Goal: Transaction & Acquisition: Book appointment/travel/reservation

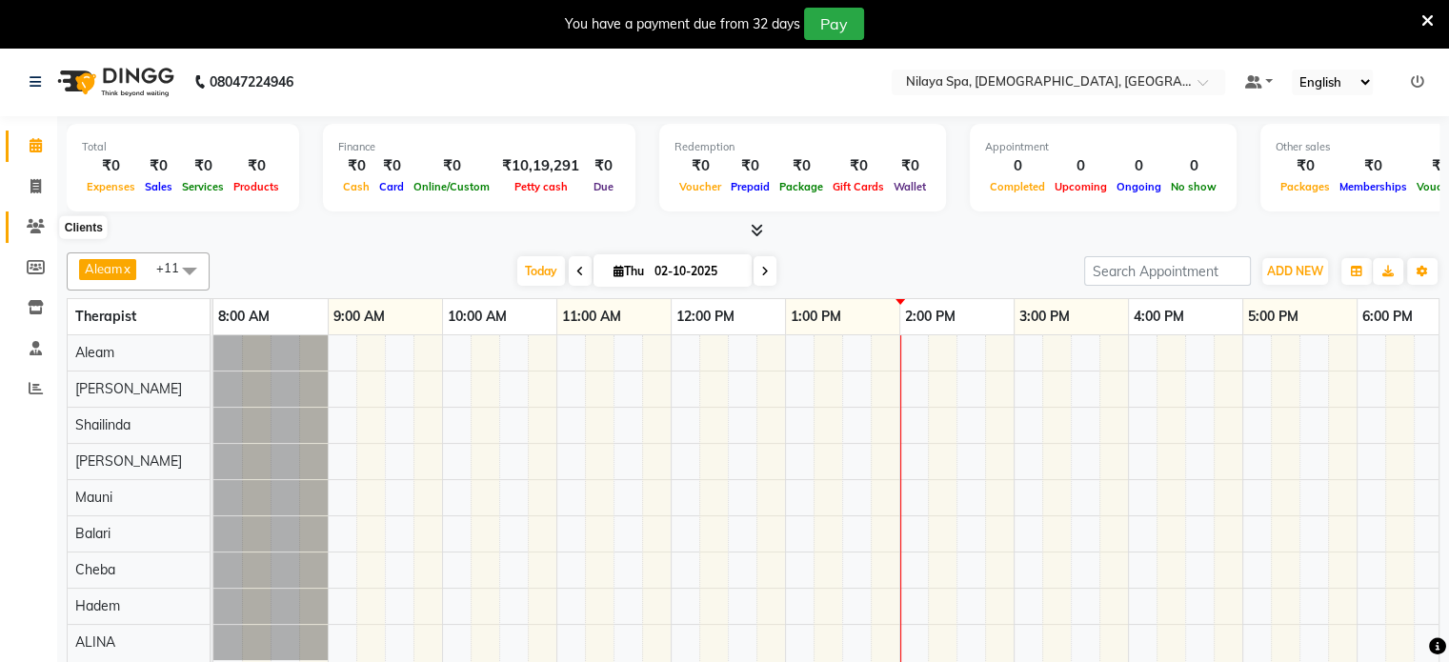
click at [30, 220] on icon at bounding box center [36, 226] width 18 height 14
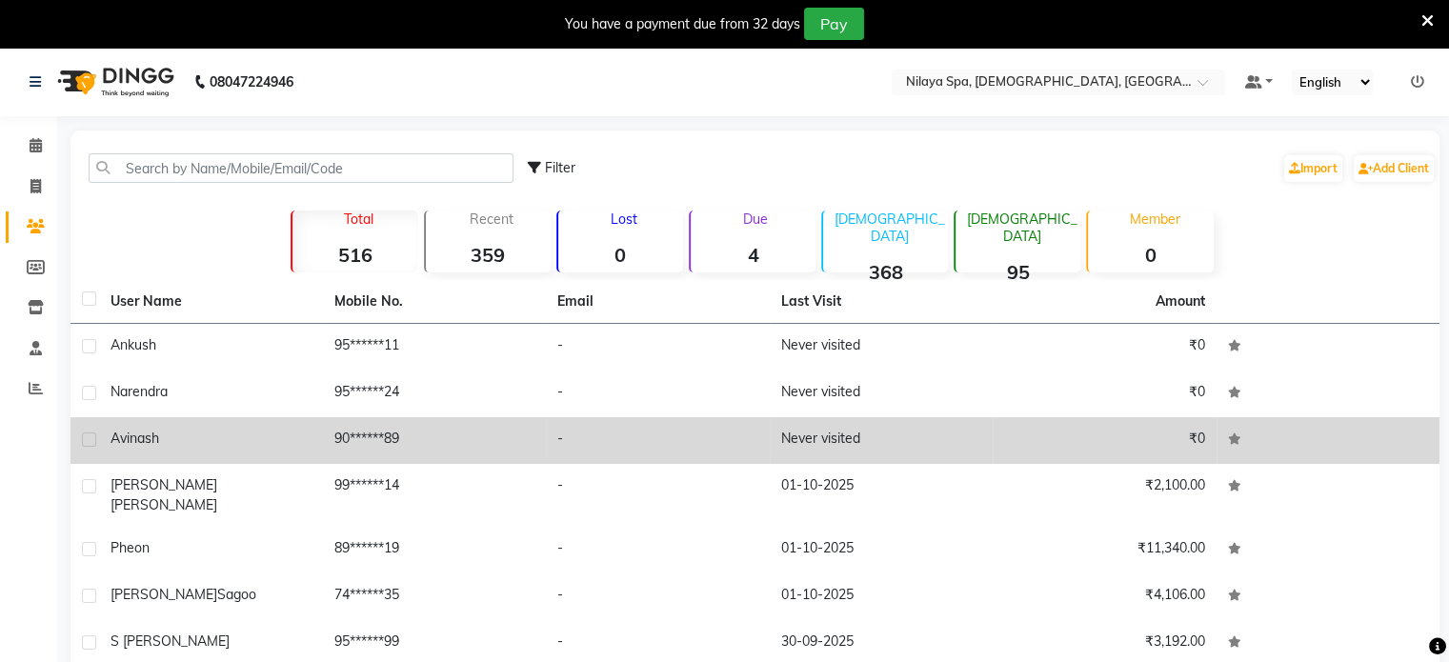
click at [151, 437] on span "Avinash" at bounding box center [135, 438] width 49 height 17
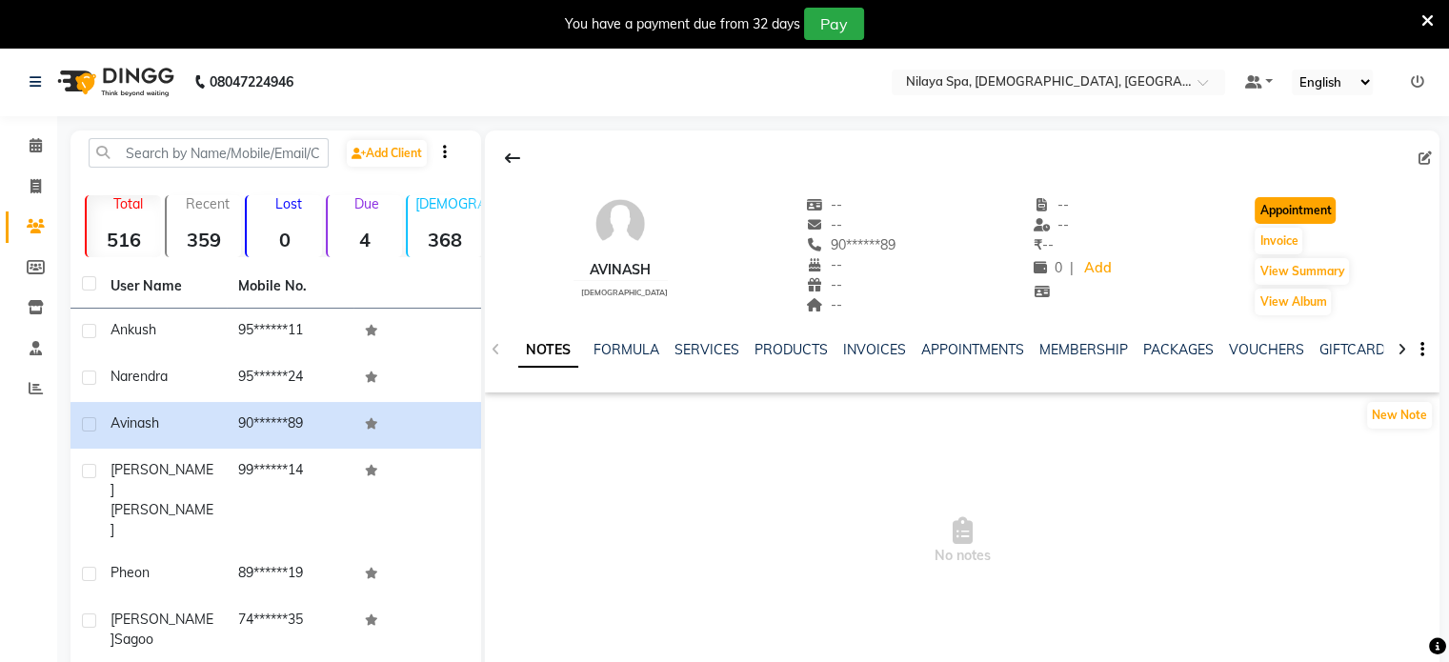
click at [1300, 214] on button "Appointment" at bounding box center [1295, 210] width 81 height 27
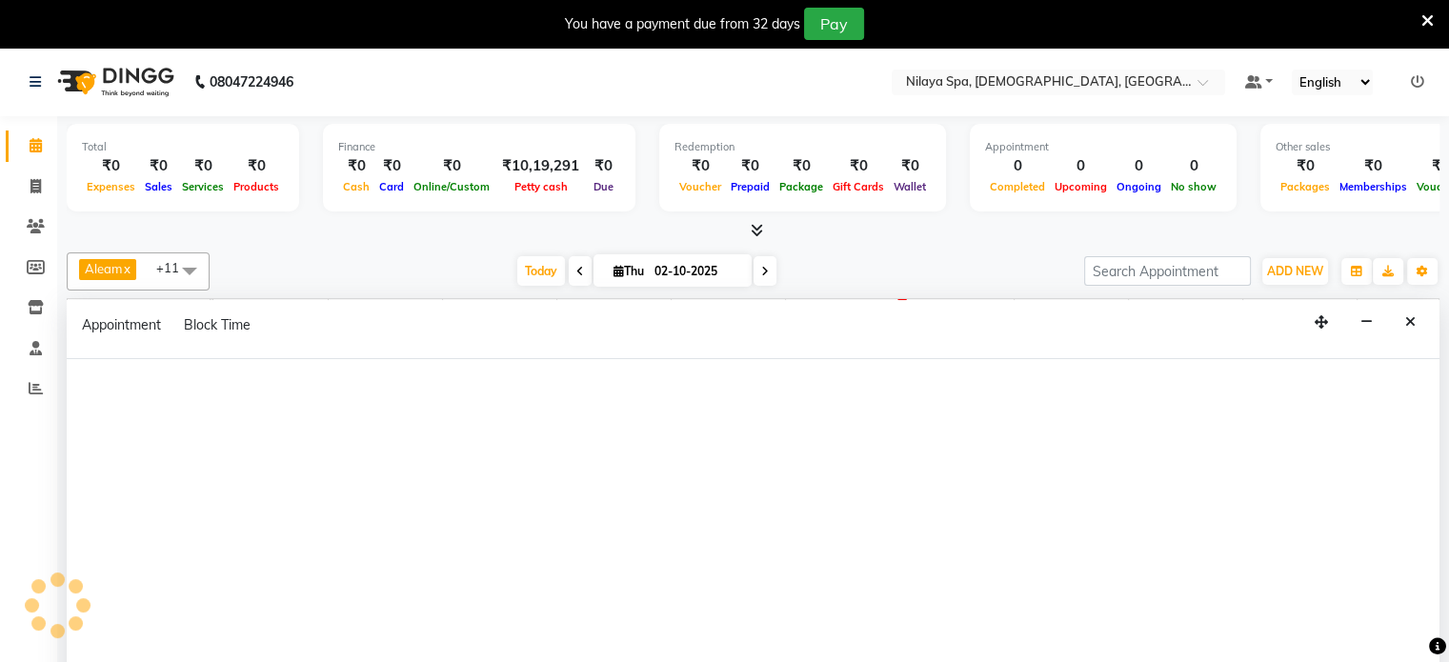
select select "tentative"
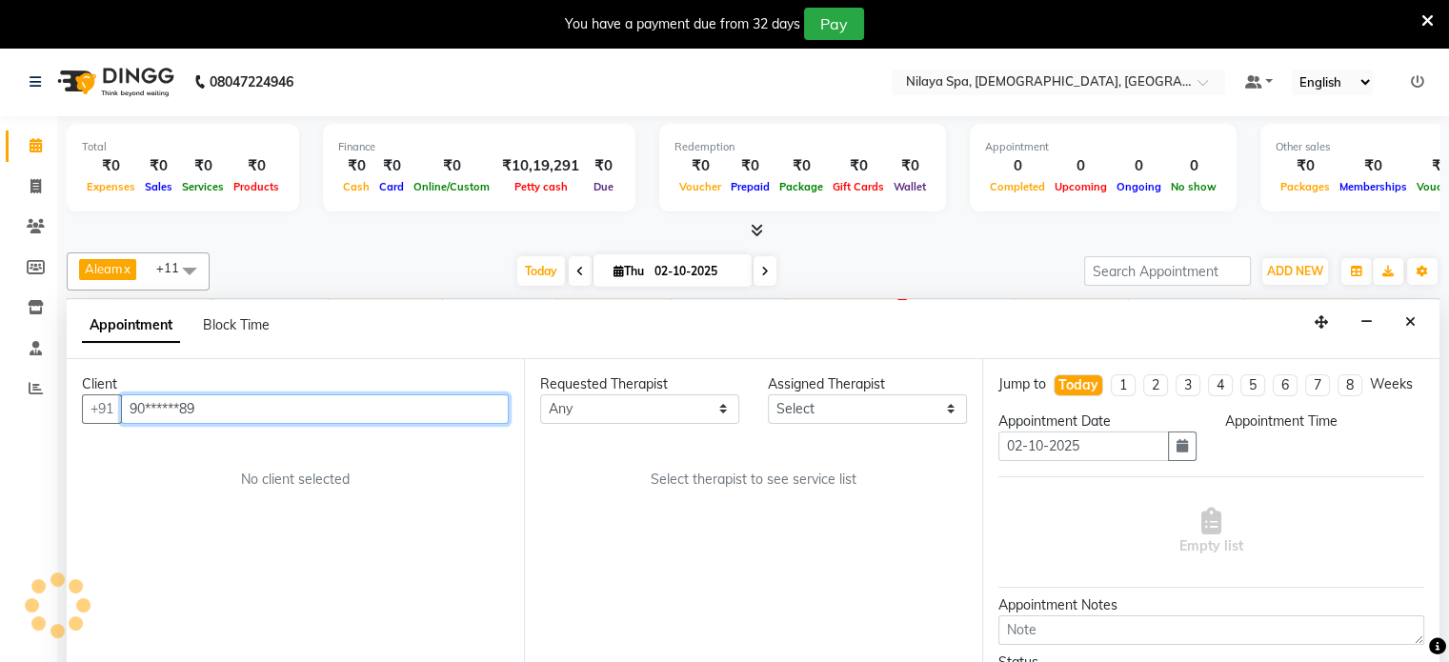
select select "540"
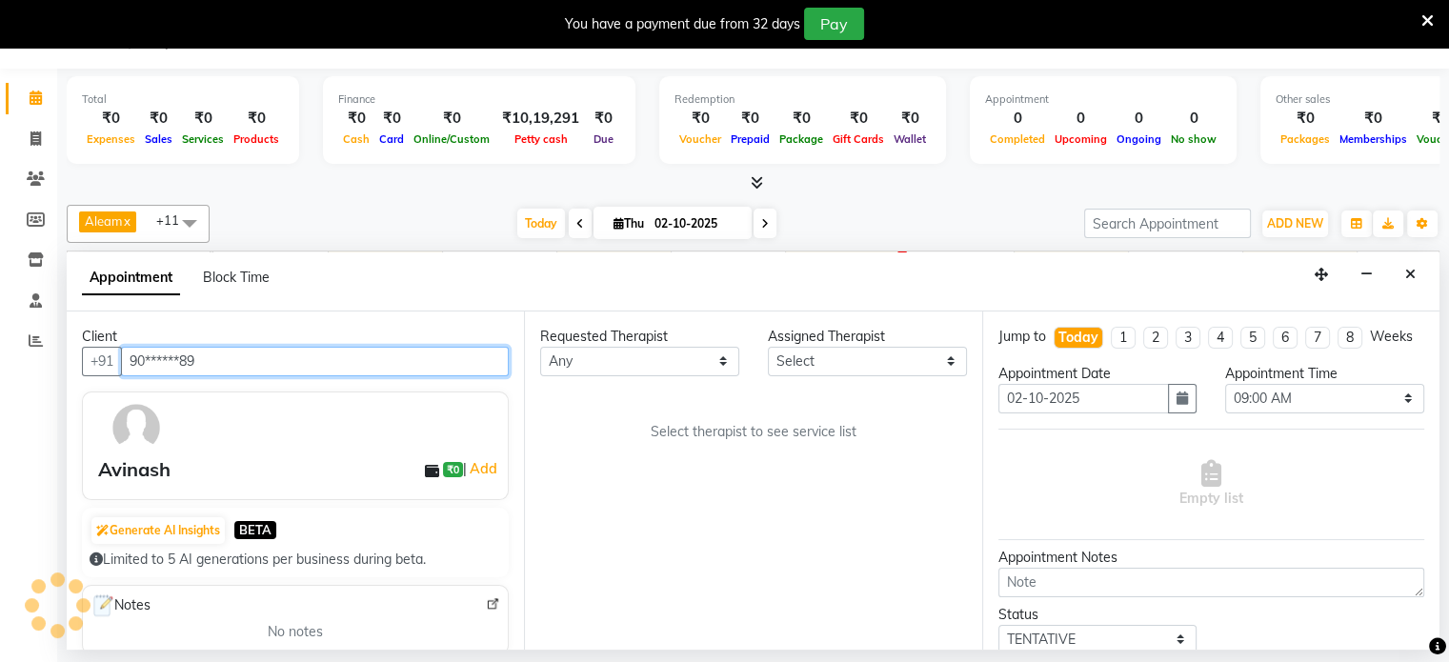
scroll to position [0, 603]
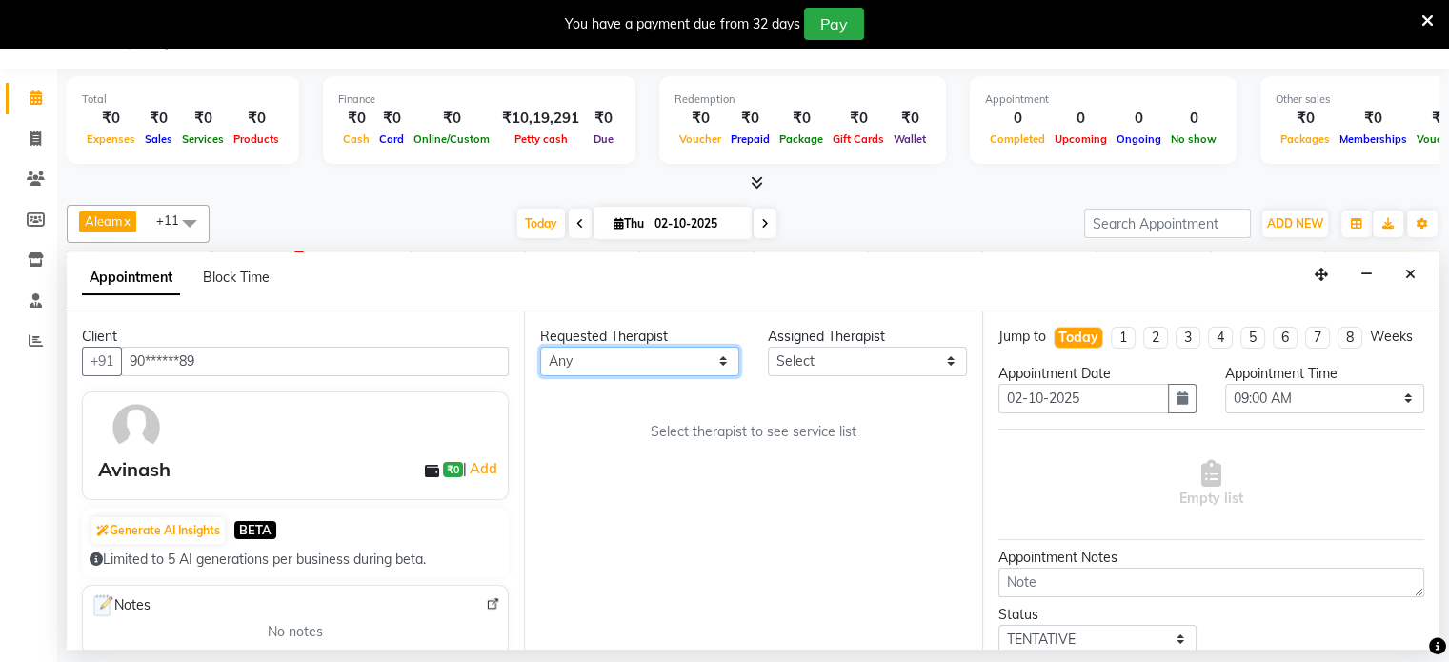
click at [724, 357] on select "Any Aleam [PERSON_NAME] [PERSON_NAME] [PERSON_NAME] [PERSON_NAME] [PERSON_NAME]" at bounding box center [639, 362] width 199 height 30
select select "87835"
click at [540, 347] on select "Any Aleam [PERSON_NAME] [PERSON_NAME] [PERSON_NAME] [PERSON_NAME] [PERSON_NAME]" at bounding box center [639, 362] width 199 height 30
select select "87835"
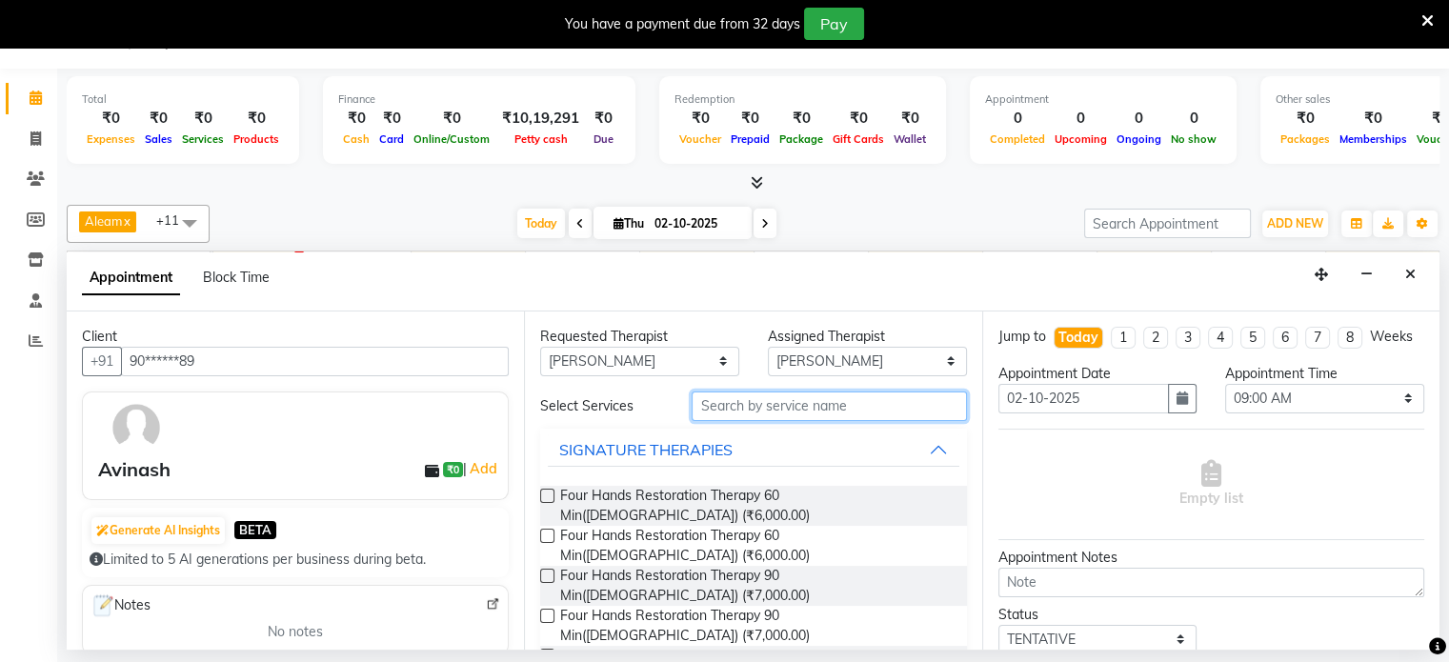
click at [735, 407] on input "text" at bounding box center [829, 407] width 274 height 30
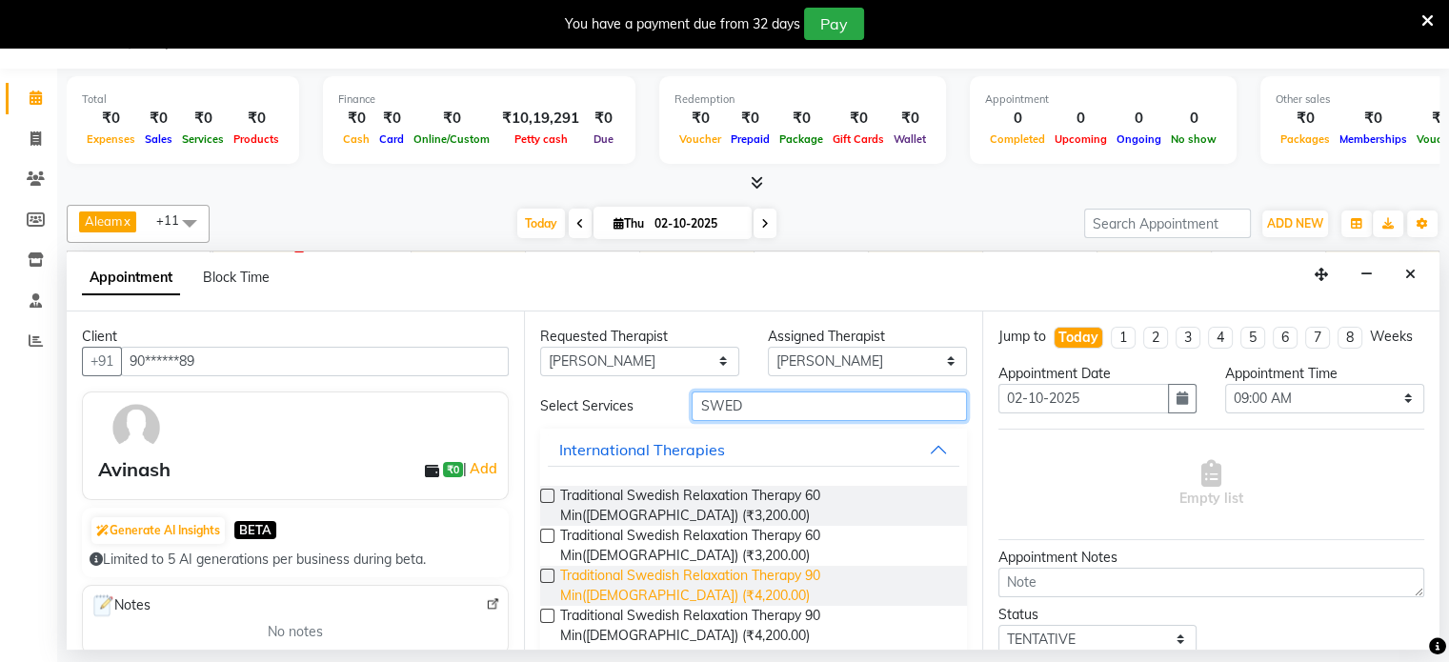
type input "SWED"
click at [746, 571] on span "Traditional Swedish Relaxation Therapy 90 Min([DEMOGRAPHIC_DATA]) (₹4,200.00)" at bounding box center [755, 586] width 391 height 40
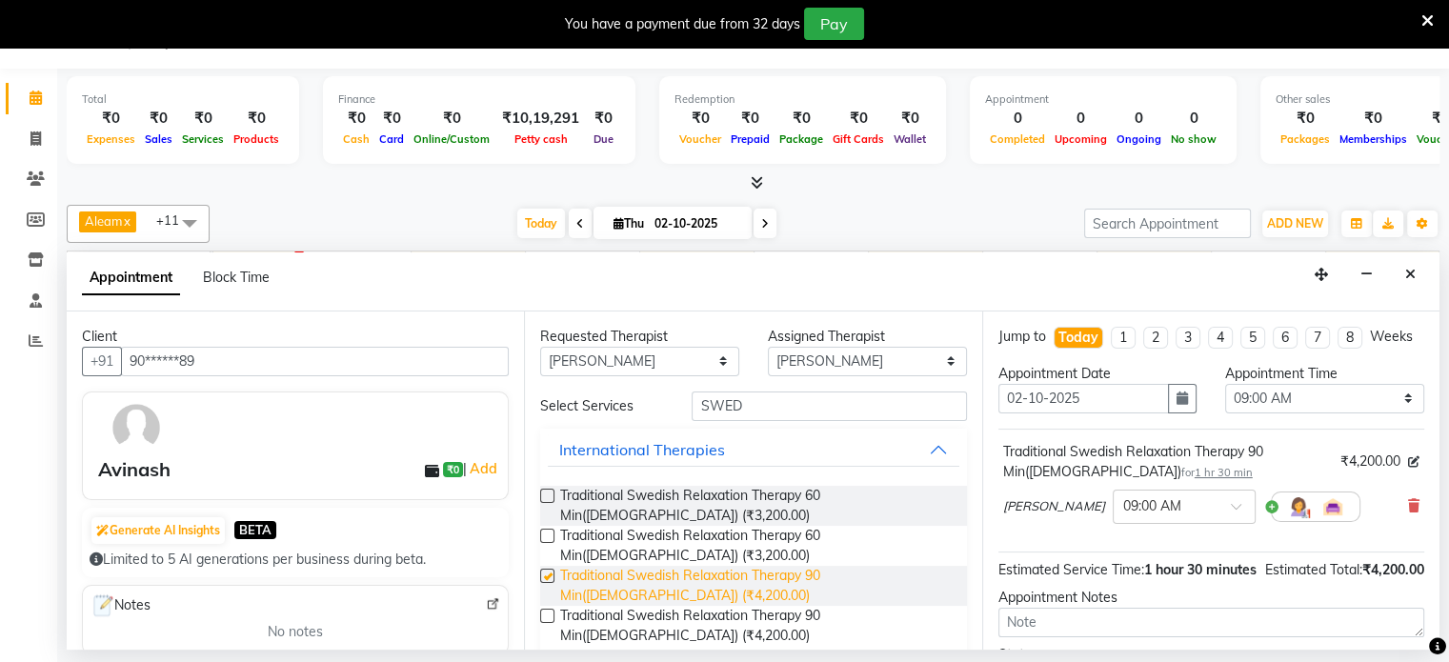
checkbox input "false"
click at [1231, 519] on span at bounding box center [1243, 512] width 24 height 20
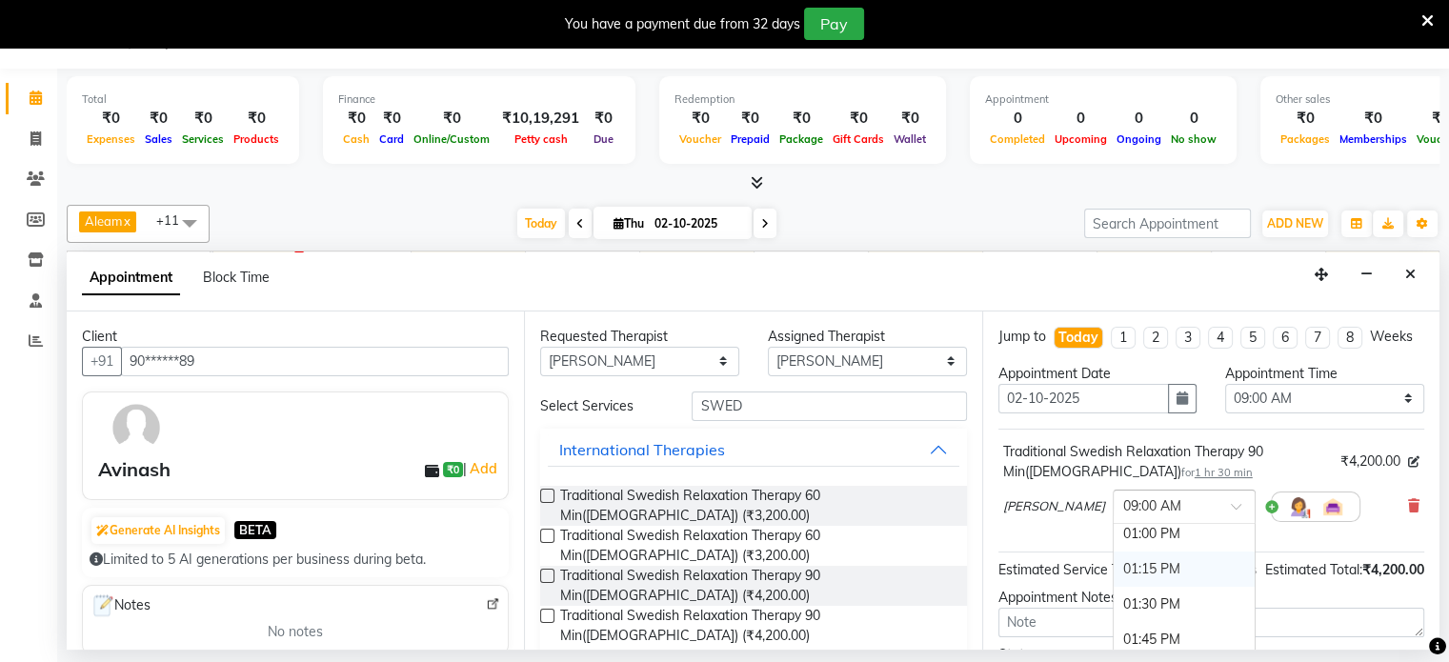
scroll to position [667, 0]
click at [1114, 627] on div "02:15 PM" at bounding box center [1184, 614] width 141 height 35
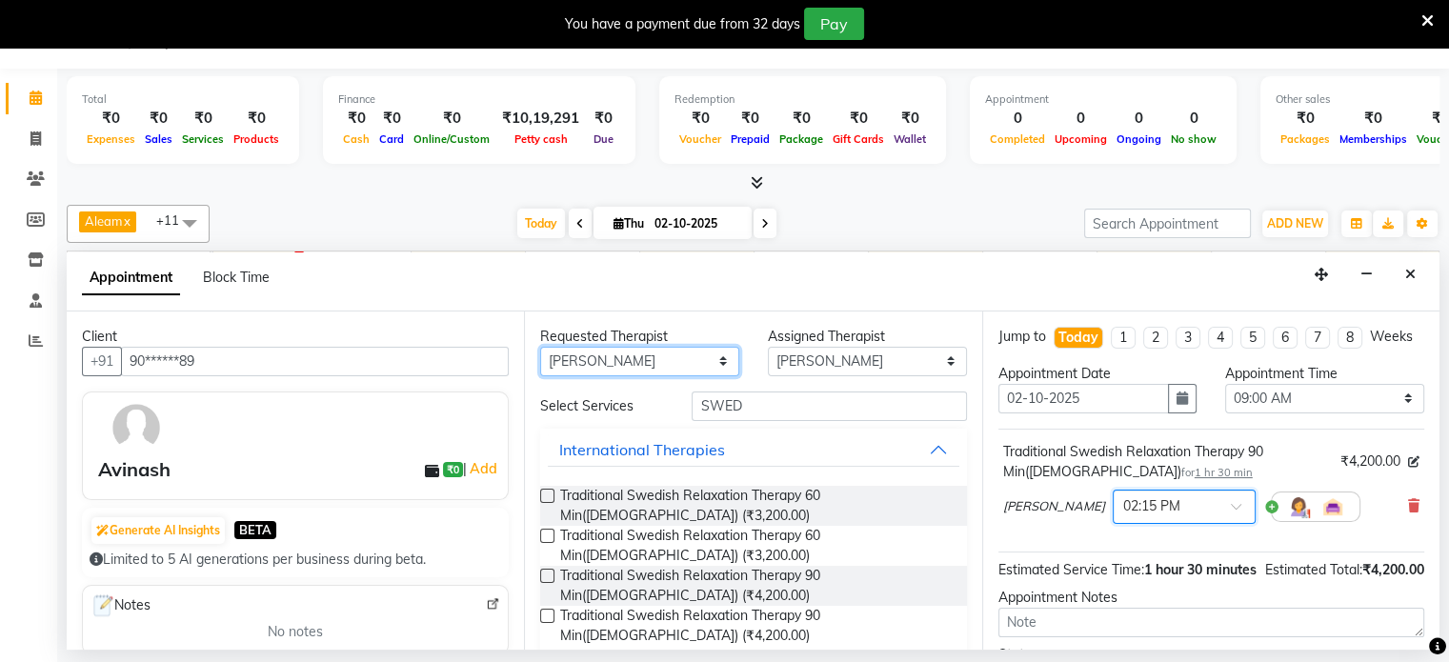
click at [713, 355] on select "Any Aleam [PERSON_NAME] [PERSON_NAME] [PERSON_NAME] [PERSON_NAME] [PERSON_NAME]" at bounding box center [639, 362] width 199 height 30
select select "92105"
click at [540, 347] on select "Any Aleam [PERSON_NAME] [PERSON_NAME] [PERSON_NAME] [PERSON_NAME] [PERSON_NAME]" at bounding box center [639, 362] width 199 height 30
select select "92105"
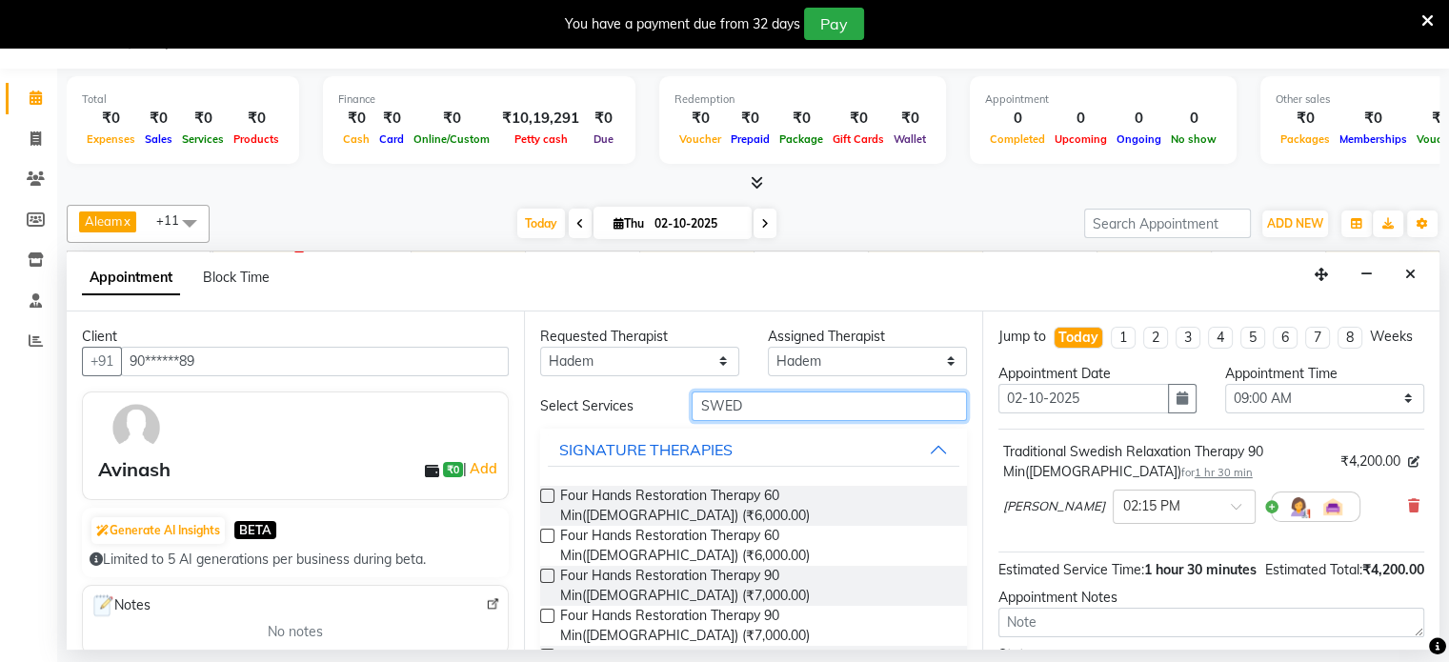
click at [761, 407] on input "SWED" at bounding box center [829, 407] width 274 height 30
type input "S"
type input "SWED"
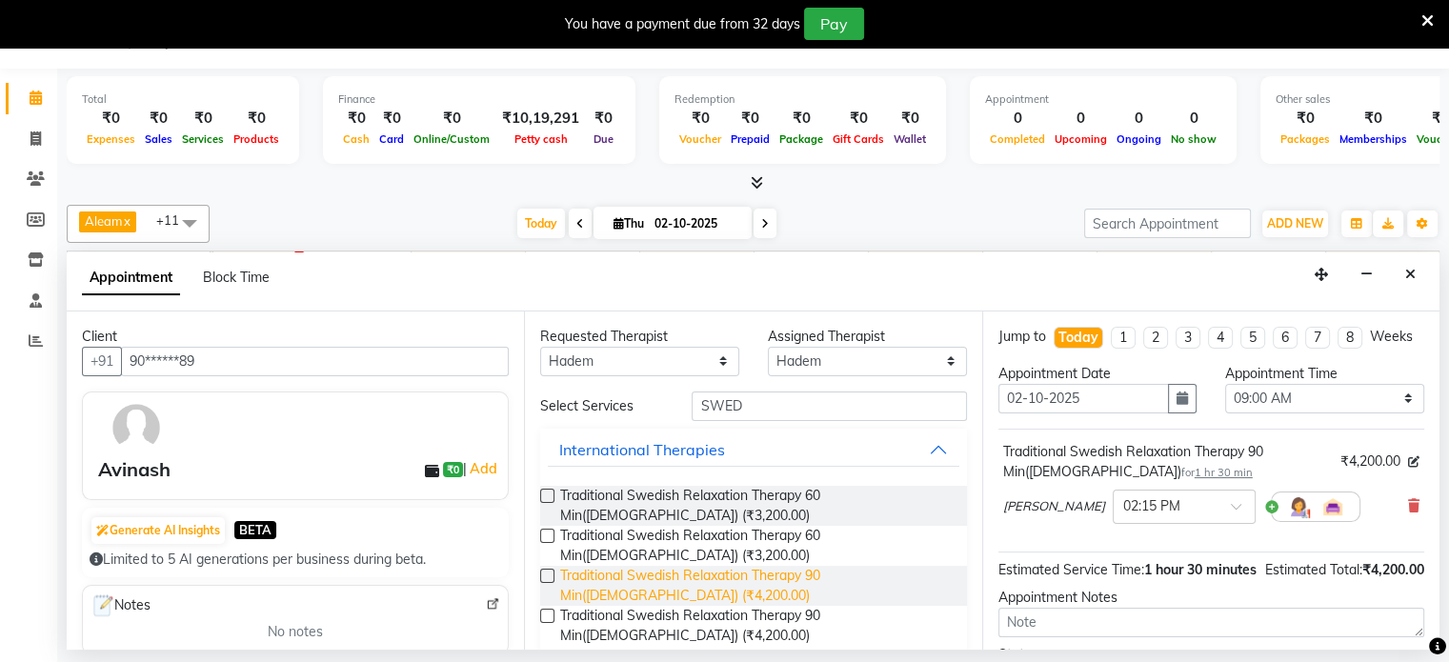
click at [759, 571] on span "Traditional Swedish Relaxation Therapy 90 Min([DEMOGRAPHIC_DATA]) (₹4,200.00)" at bounding box center [755, 586] width 391 height 40
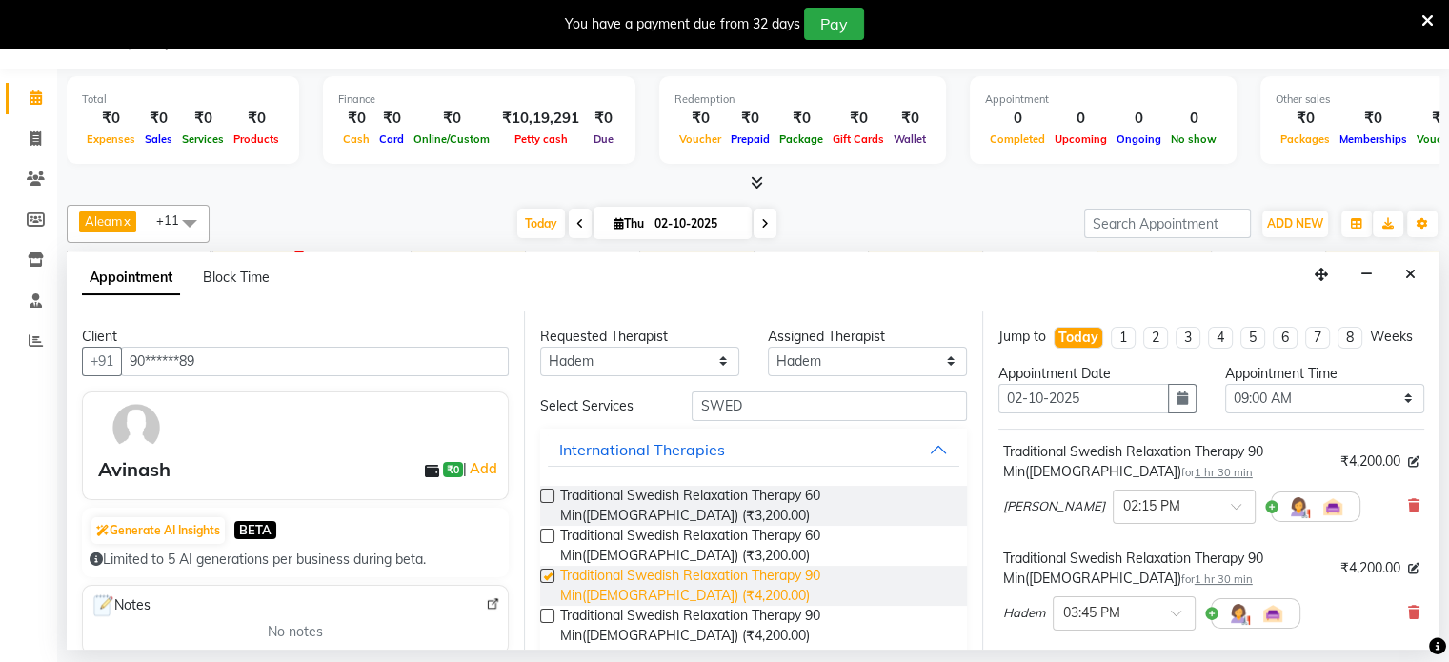
checkbox input "false"
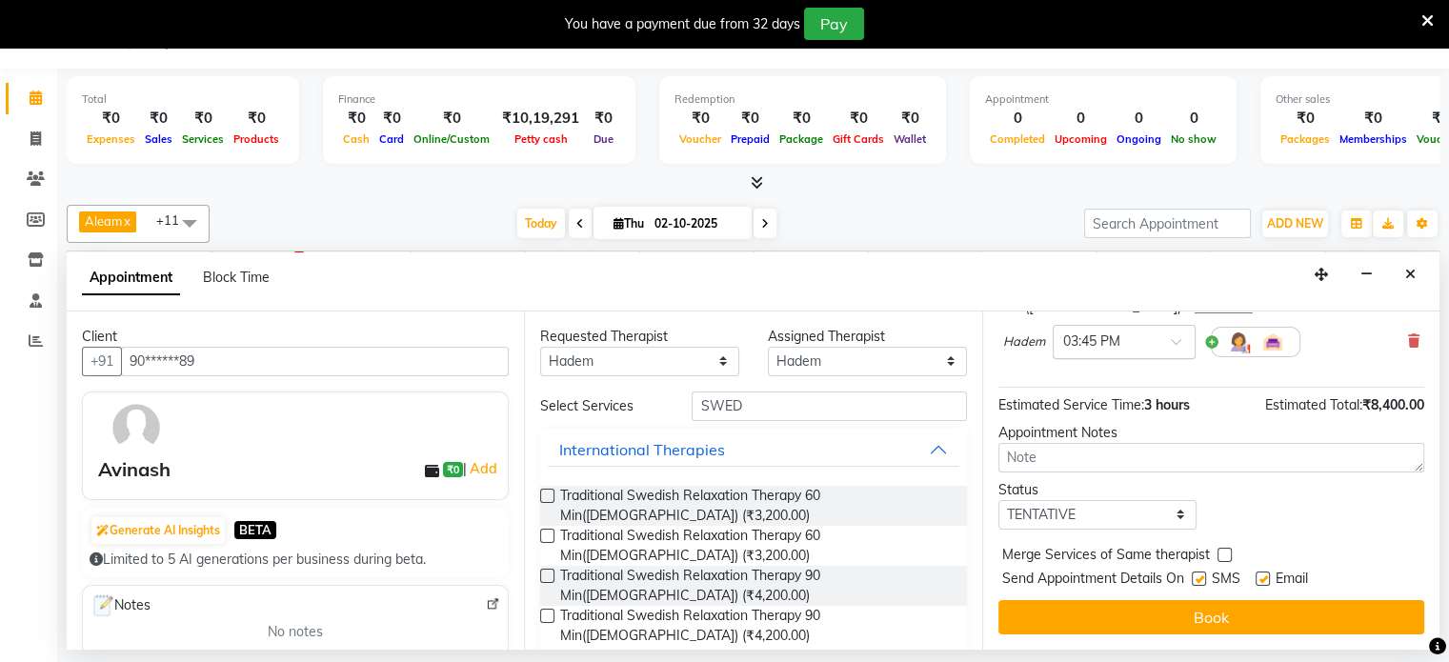
scroll to position [191, 0]
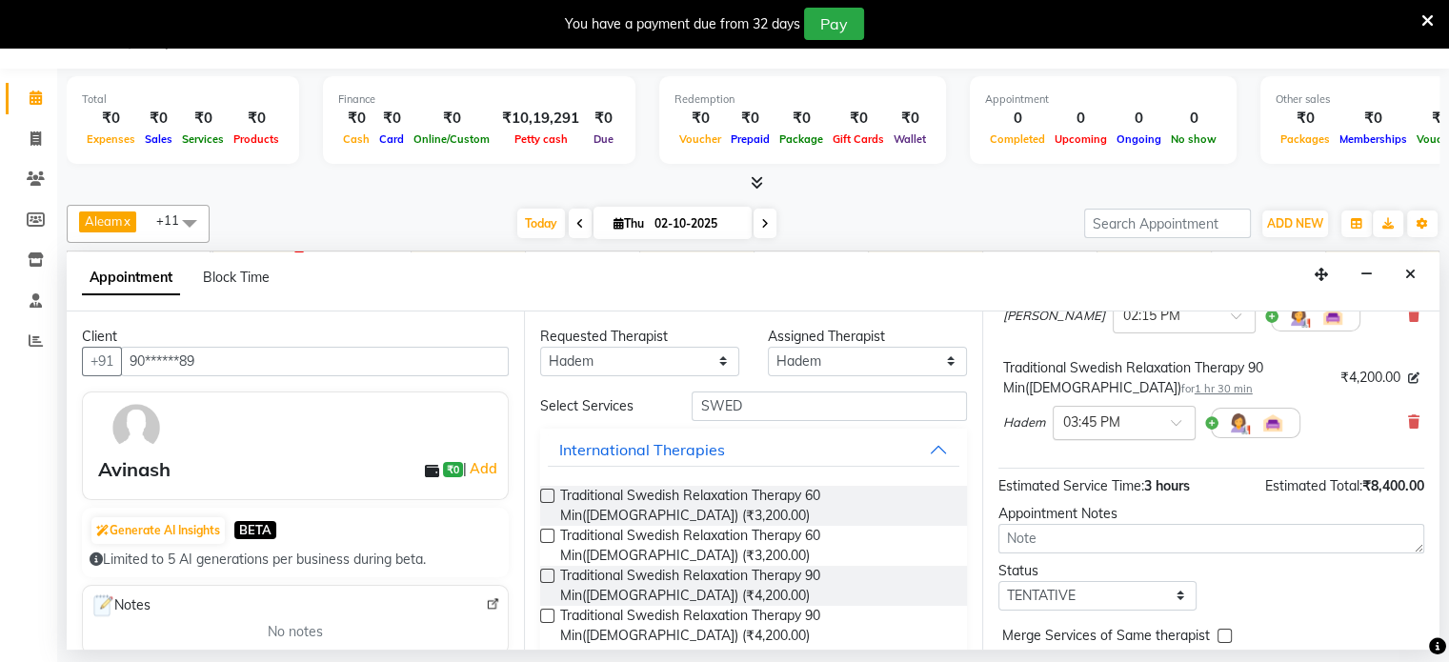
click at [1180, 437] on span at bounding box center [1183, 428] width 24 height 20
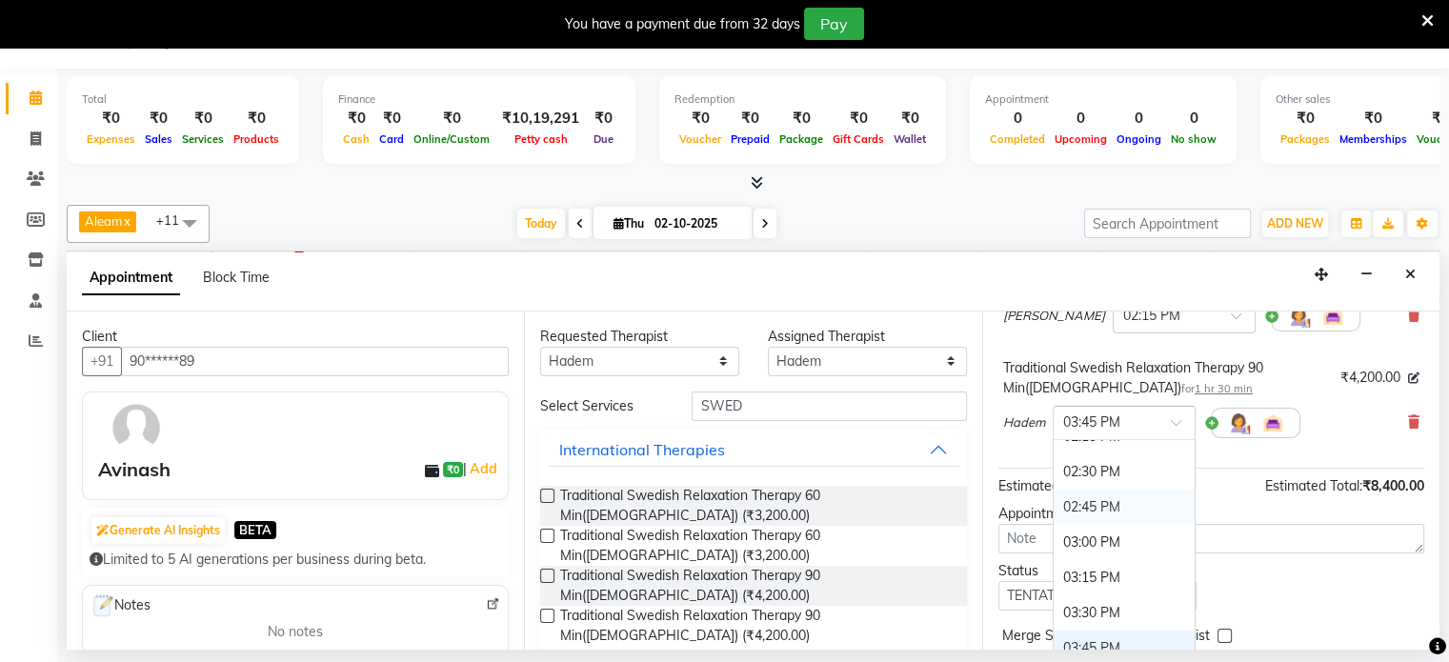
scroll to position [666, 0]
click at [1103, 546] on div "02:15 PM" at bounding box center [1124, 531] width 141 height 35
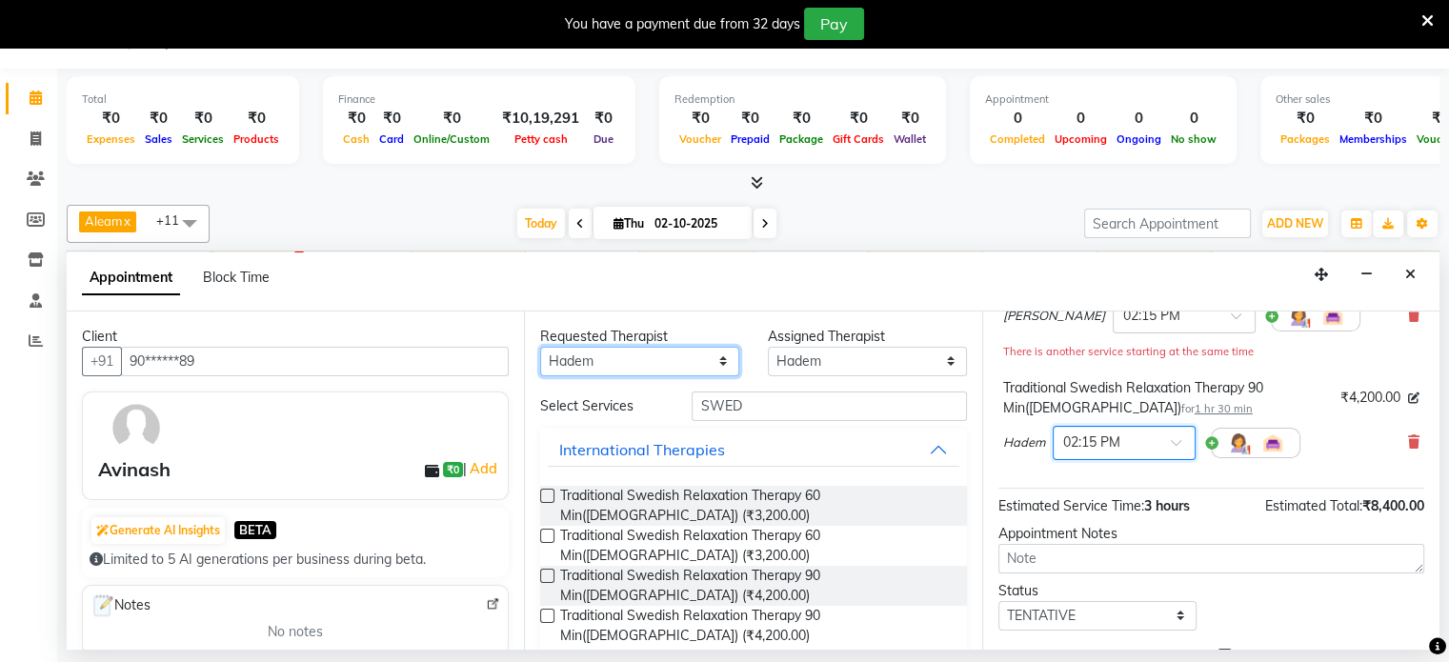
click at [716, 359] on select "Any Aleam [PERSON_NAME] [PERSON_NAME] [PERSON_NAME] [PERSON_NAME] [PERSON_NAME]" at bounding box center [639, 362] width 199 height 30
select select "87837"
click at [540, 347] on select "Any Aleam [PERSON_NAME] [PERSON_NAME] [PERSON_NAME] [PERSON_NAME] [PERSON_NAME]" at bounding box center [639, 362] width 199 height 30
select select "87837"
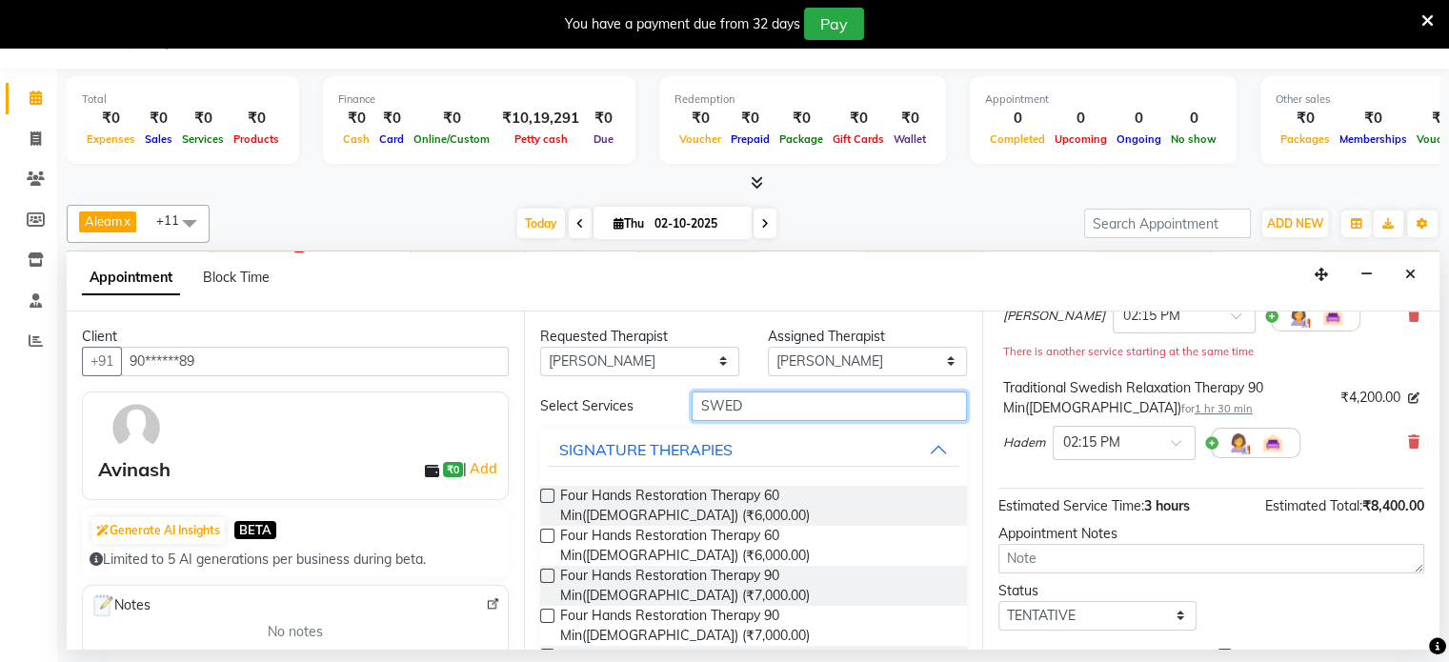
click at [753, 396] on input "SWED" at bounding box center [829, 407] width 274 height 30
type input "S"
type input "SWED"
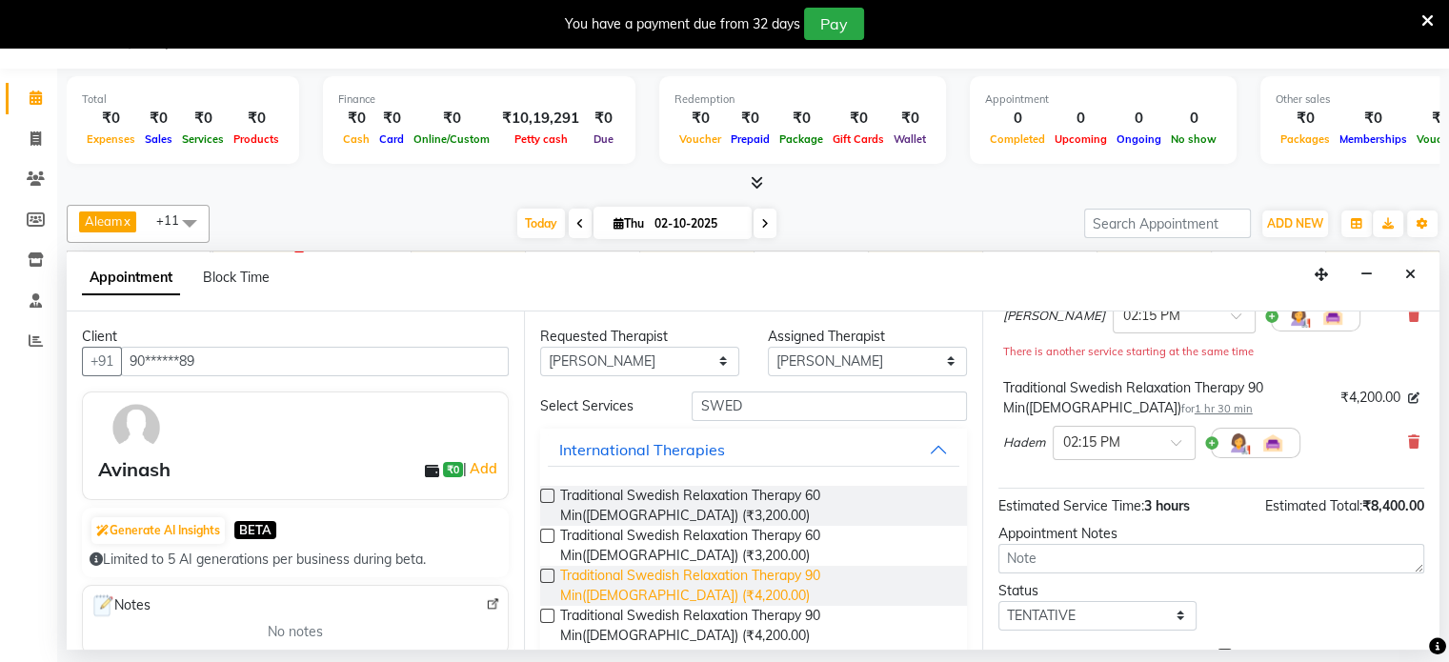
click at [757, 577] on span "Traditional Swedish Relaxation Therapy 90 Min([DEMOGRAPHIC_DATA]) (₹4,200.00)" at bounding box center [755, 586] width 391 height 40
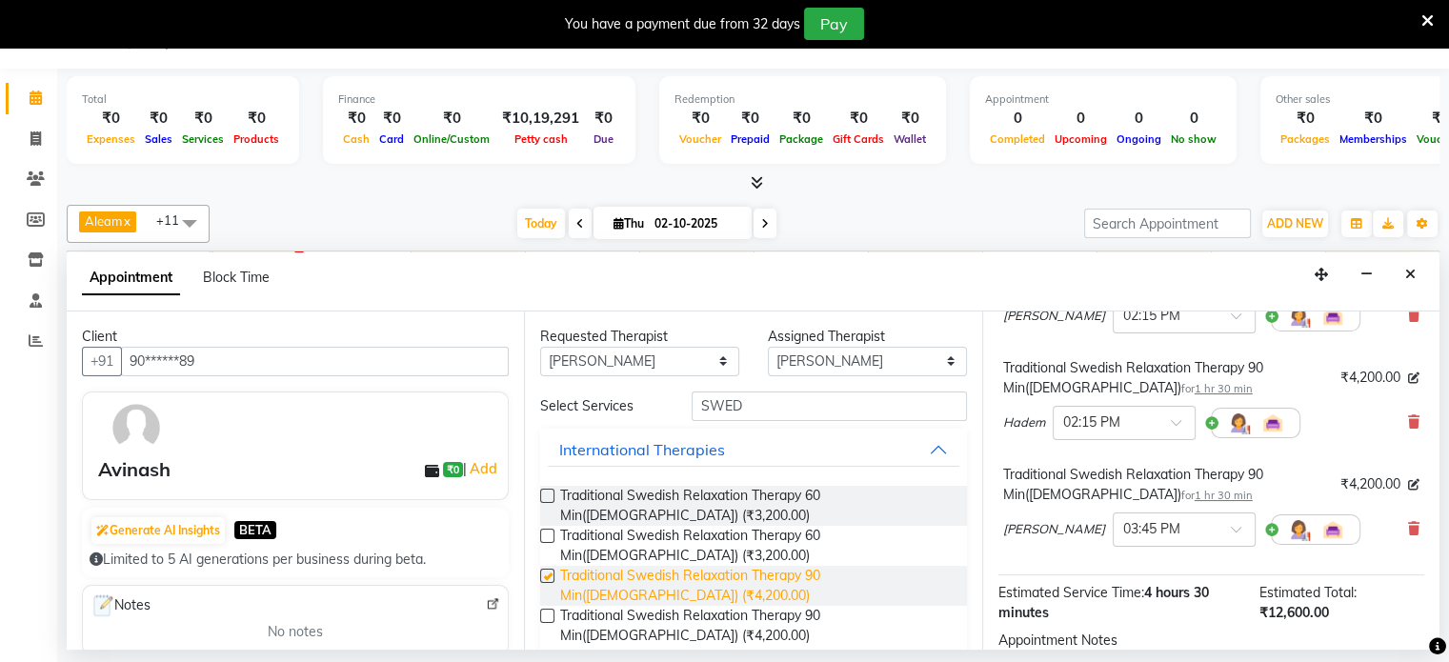
checkbox input "false"
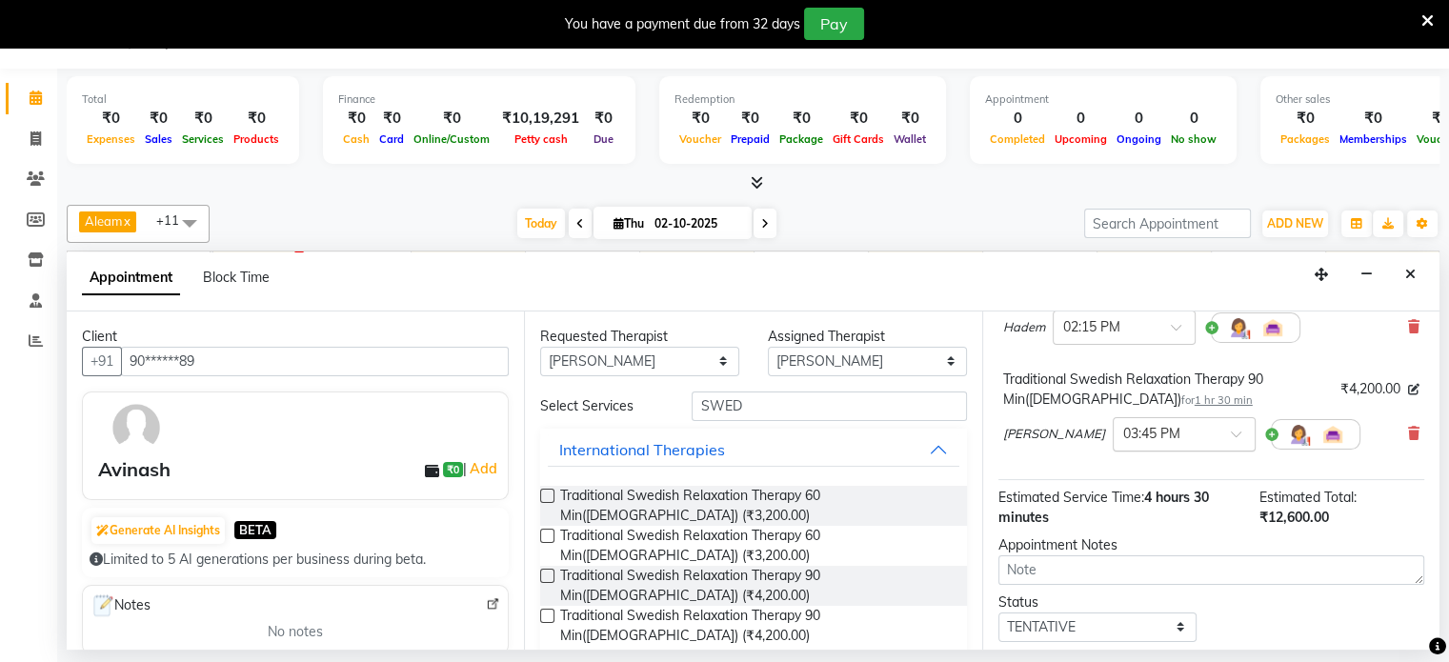
click at [1231, 447] on span at bounding box center [1243, 440] width 24 height 20
click at [1114, 559] on div "02:15 PM" at bounding box center [1184, 543] width 141 height 35
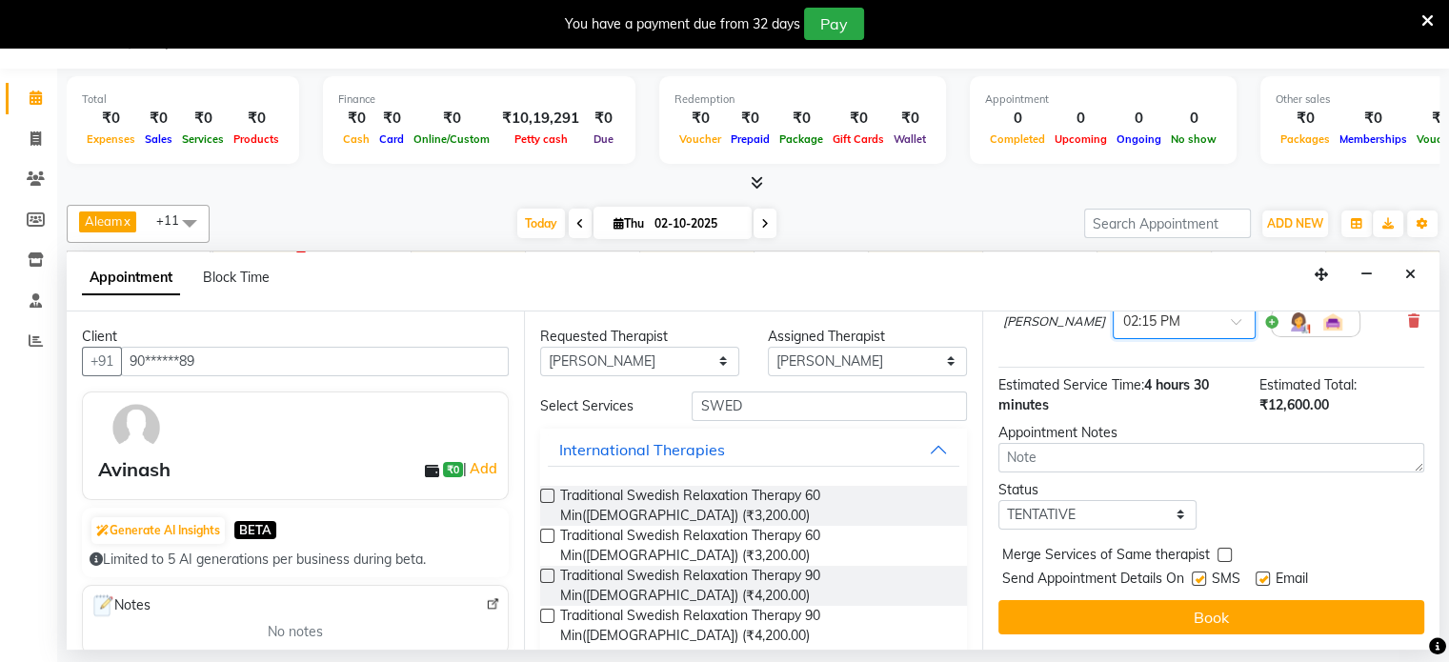
scroll to position [434, 0]
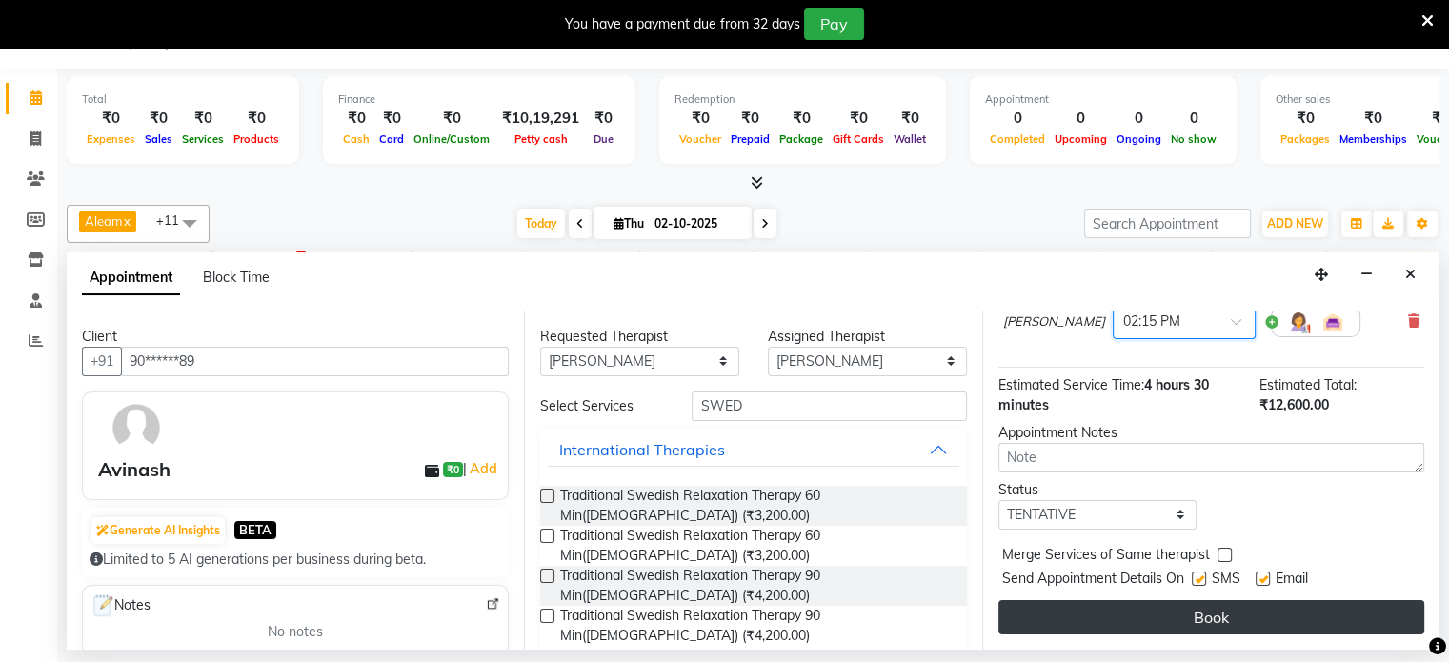
click at [1158, 614] on button "Book" at bounding box center [1211, 617] width 426 height 34
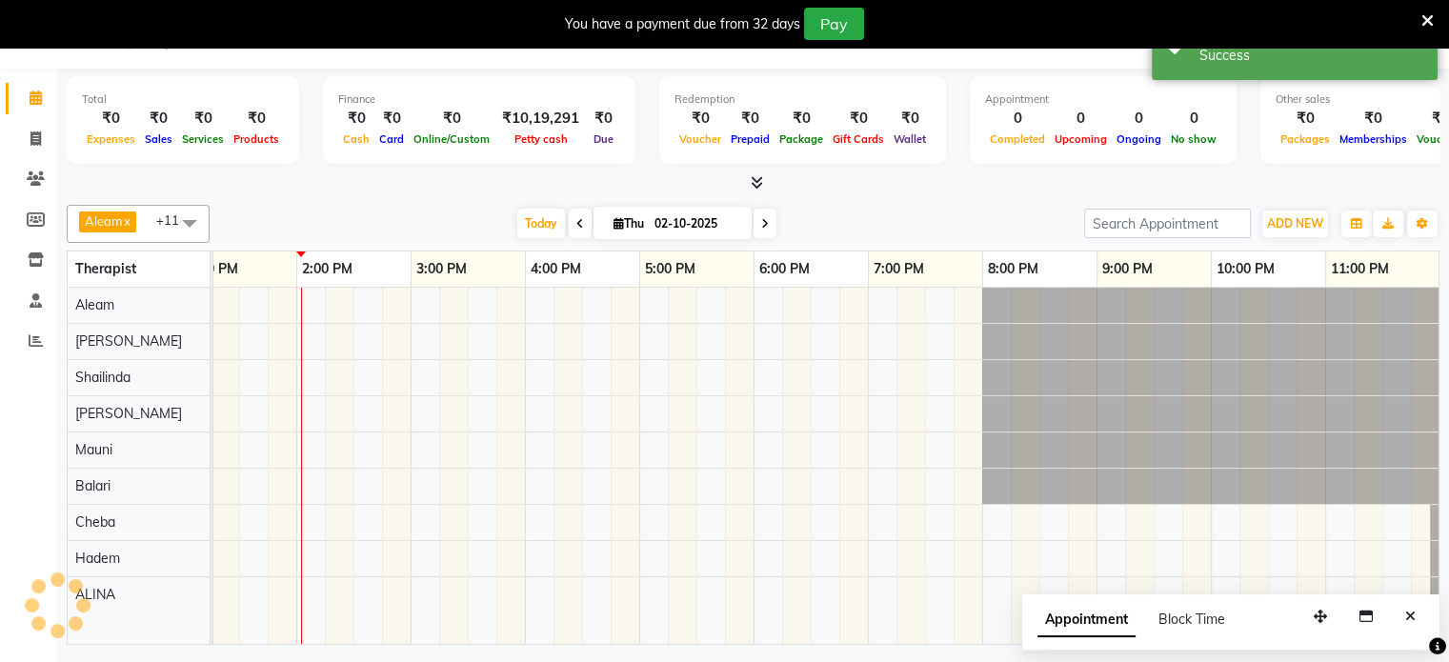
scroll to position [0, 0]
